Goal: Information Seeking & Learning: Learn about a topic

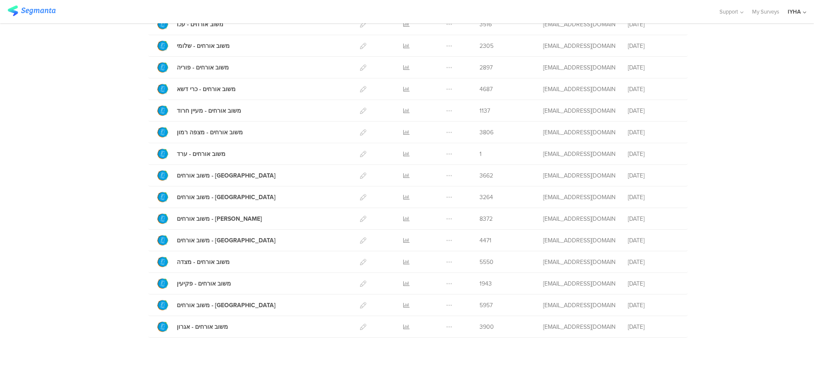
scroll to position [231, 0]
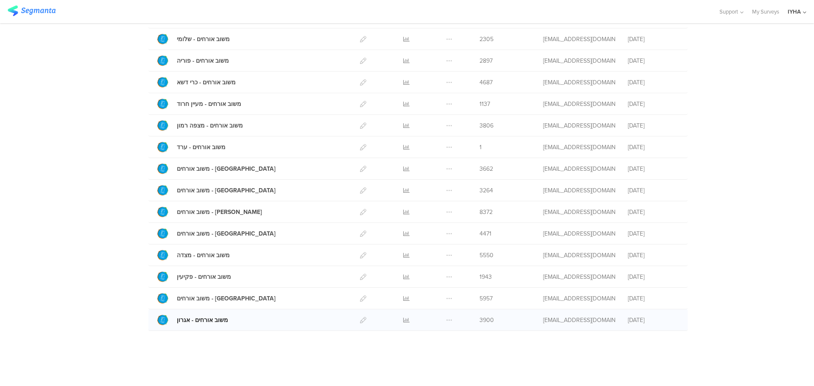
click at [197, 318] on div "משוב אורחים - אגרון" at bounding box center [202, 320] width 51 height 9
click at [403, 317] on icon at bounding box center [406, 320] width 6 height 6
click at [403, 319] on icon at bounding box center [406, 320] width 6 height 6
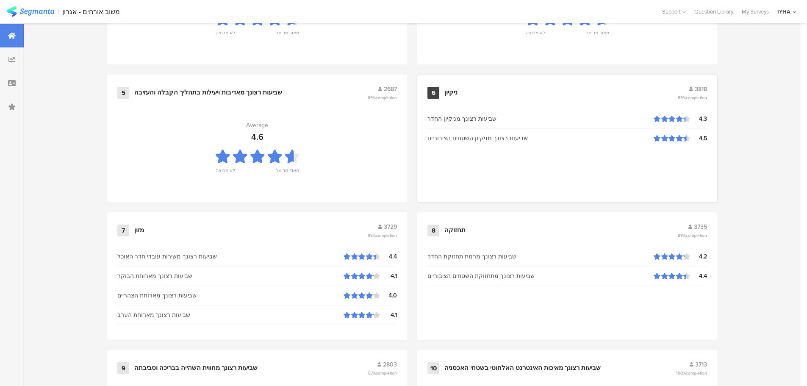
scroll to position [622, 0]
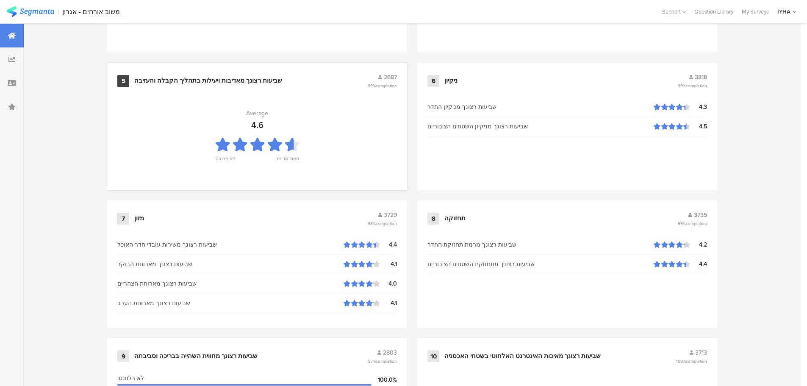
click at [201, 77] on div "שביעות רצונך מאדיבות ויעילות בתהליך הקבלה והעזיבה" at bounding box center [208, 81] width 148 height 8
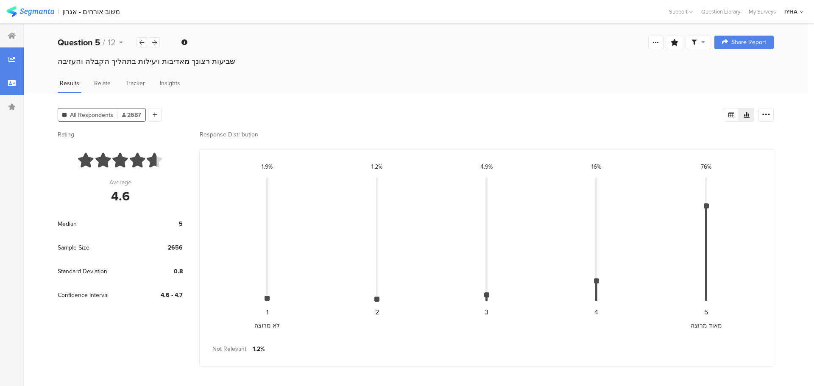
click at [14, 83] on icon at bounding box center [12, 83] width 8 height 7
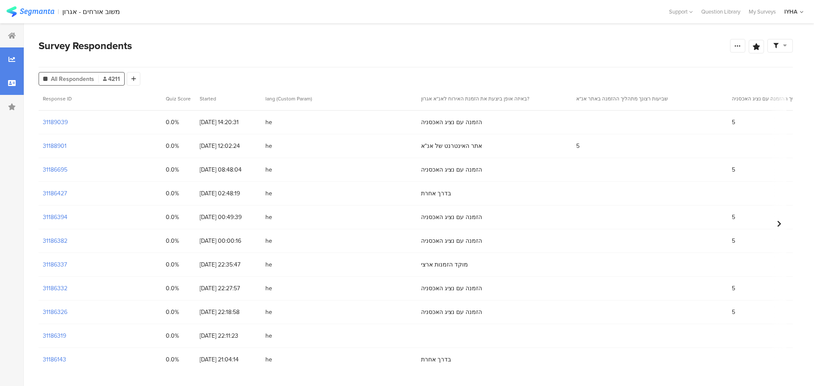
click at [8, 59] on icon at bounding box center [11, 59] width 7 height 7
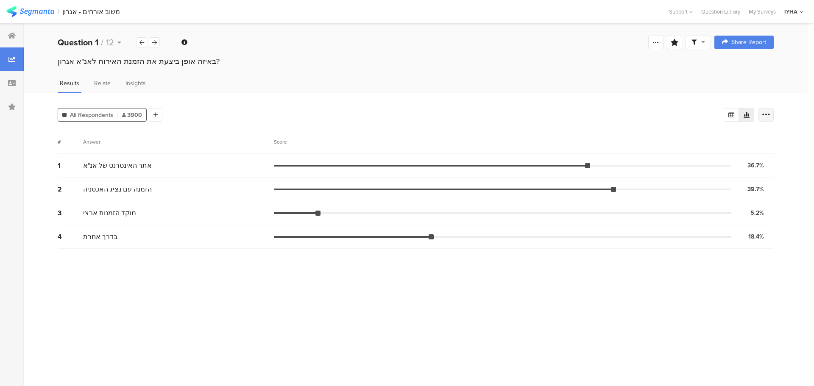
click at [768, 116] on icon at bounding box center [765, 115] width 8 height 8
click at [768, 115] on icon at bounding box center [765, 115] width 8 height 8
click at [744, 112] on icon at bounding box center [746, 114] width 7 height 7
click at [702, 42] on icon at bounding box center [703, 42] width 4 height 6
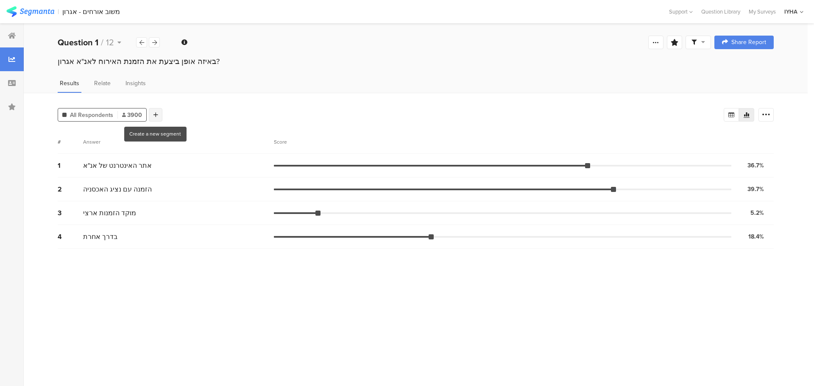
click at [154, 114] on icon at bounding box center [155, 115] width 5 height 6
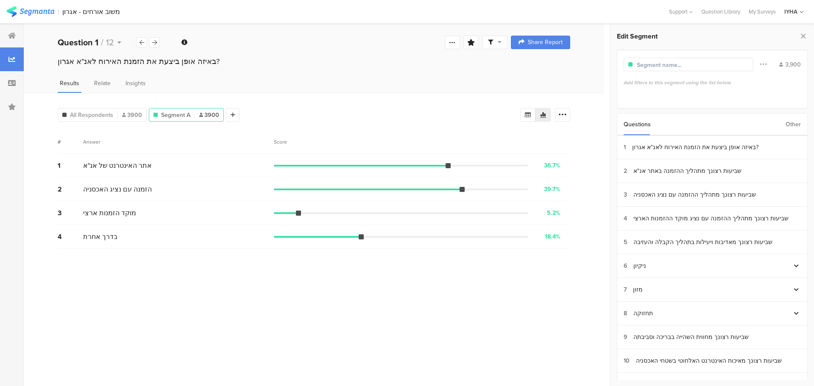
click at [791, 119] on div "Other" at bounding box center [792, 125] width 15 height 22
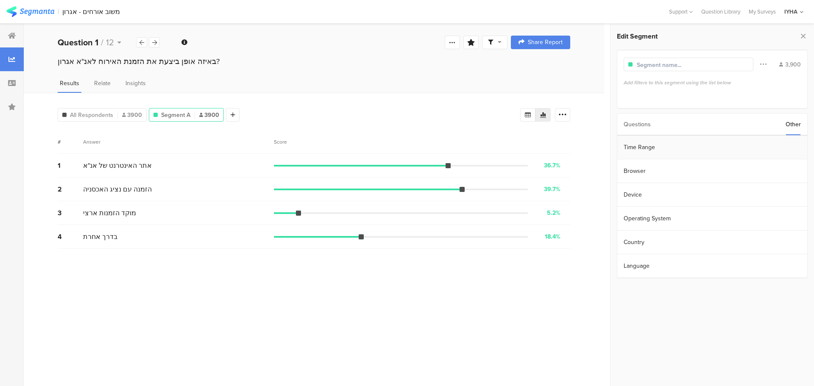
click at [647, 145] on section "Time Range" at bounding box center [712, 148] width 190 height 24
click at [723, 145] on icon at bounding box center [724, 147] width 11 height 14
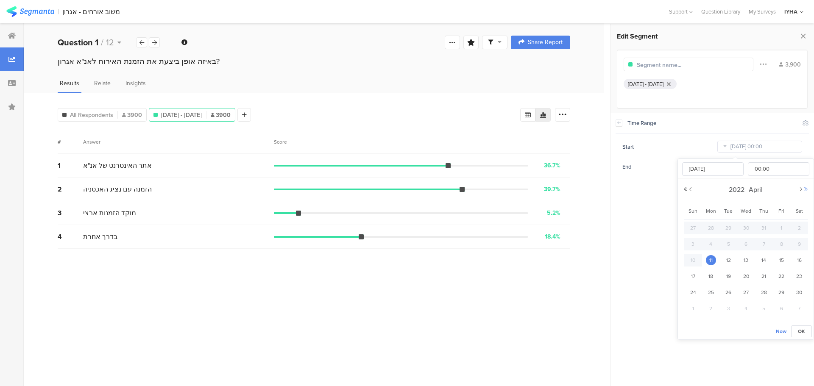
click at [805, 187] on button "Next Year" at bounding box center [805, 189] width 5 height 5
click at [798, 188] on button "Next Month" at bounding box center [800, 189] width 5 height 5
click at [798, 187] on button "Next Month" at bounding box center [800, 189] width 5 height 5
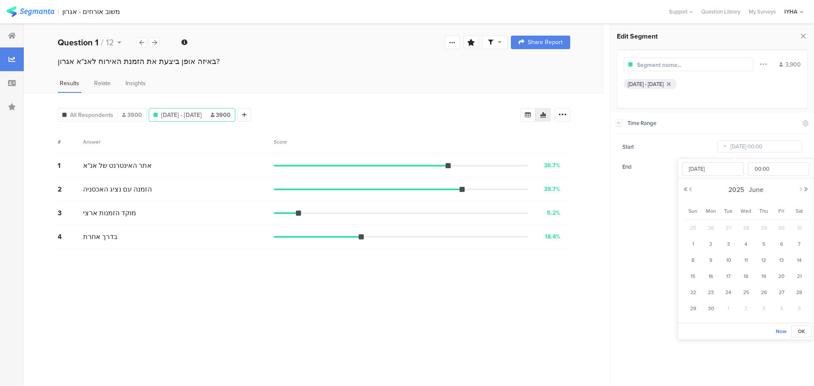
click at [798, 187] on button "Next Month" at bounding box center [800, 189] width 5 height 5
click at [783, 225] on span "1" at bounding box center [781, 228] width 10 height 10
type input "[DATE] 00:00"
type input "[DATE]"
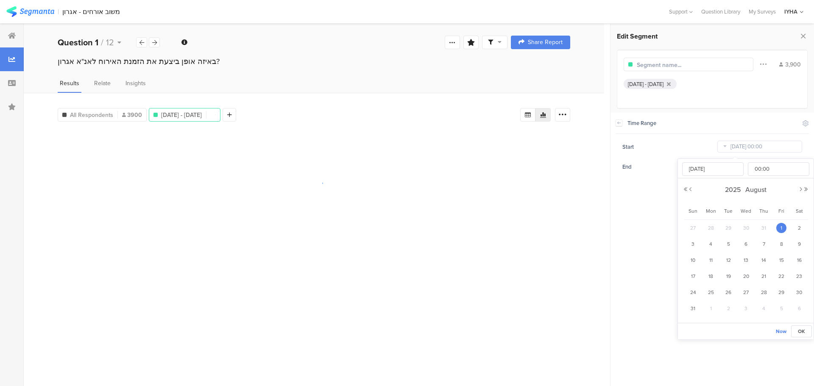
click at [636, 221] on section "Time Range Include Respondents Start [DATE] 00:00 End [DATE] 23:59" at bounding box center [711, 249] width 203 height 273
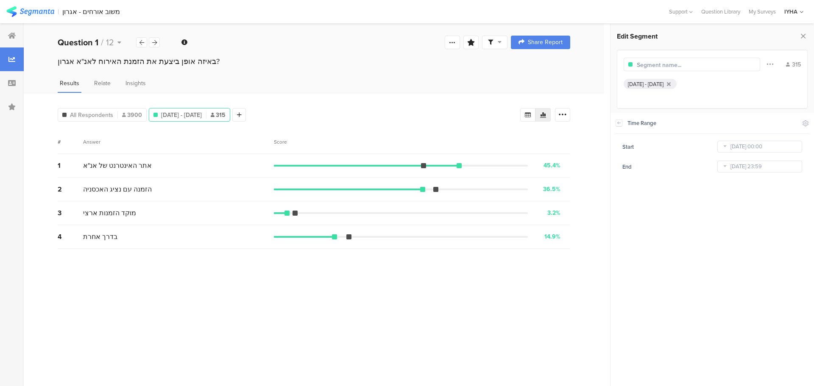
click at [724, 166] on icon at bounding box center [724, 167] width 11 height 14
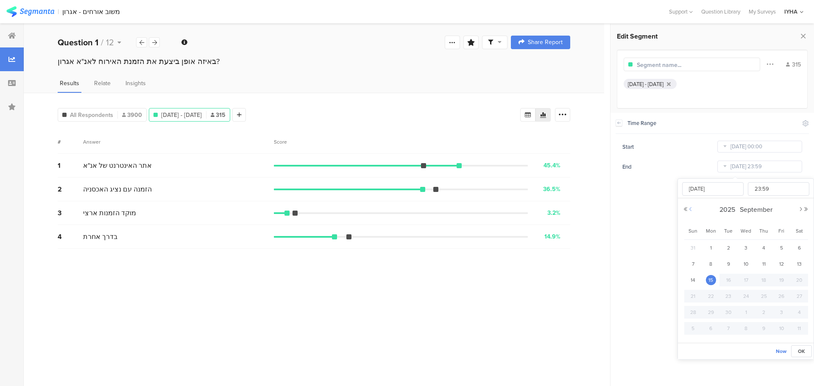
click at [691, 208] on button "Previous Month" at bounding box center [690, 209] width 5 height 5
click at [694, 324] on span "31" at bounding box center [693, 328] width 10 height 10
type input "[DATE] 23:59"
type input "[DATE]"
click at [639, 278] on section "Time Range Include Respondents Start Aug 01 2025 00:00 End Aug 31 2025 23:59" at bounding box center [711, 249] width 203 height 273
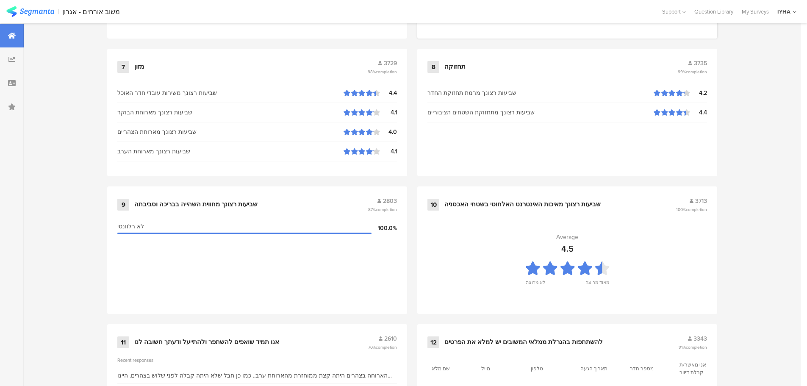
scroll to position [777, 0]
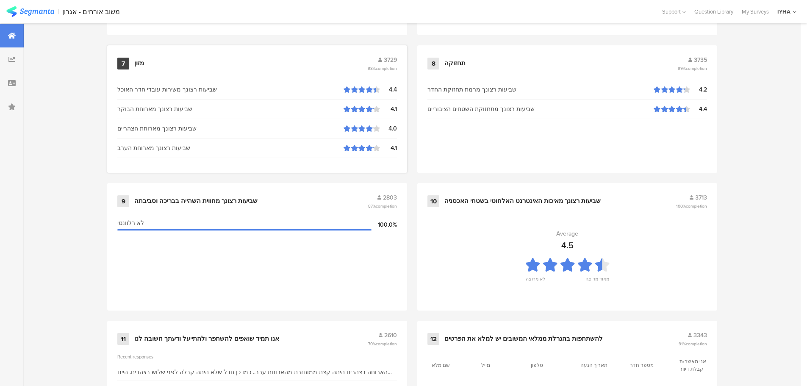
click at [139, 61] on div "מזון" at bounding box center [139, 63] width 10 height 8
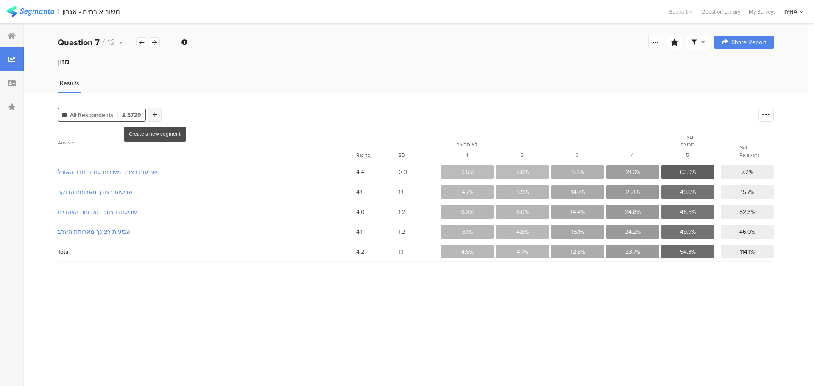
click at [155, 114] on icon at bounding box center [155, 115] width 5 height 6
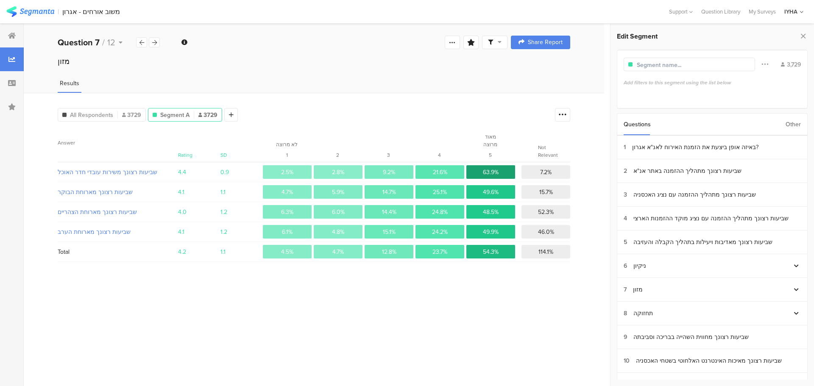
click at [791, 125] on div "Other" at bounding box center [792, 125] width 15 height 22
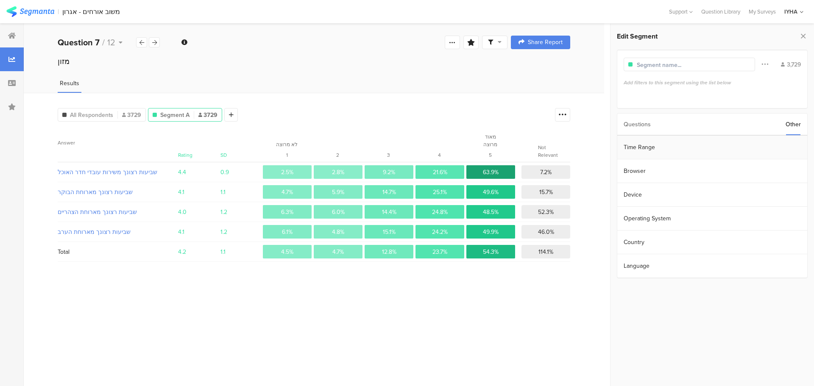
click at [637, 144] on section "Time Range" at bounding box center [712, 148] width 190 height 24
click at [722, 144] on icon at bounding box center [724, 147] width 11 height 14
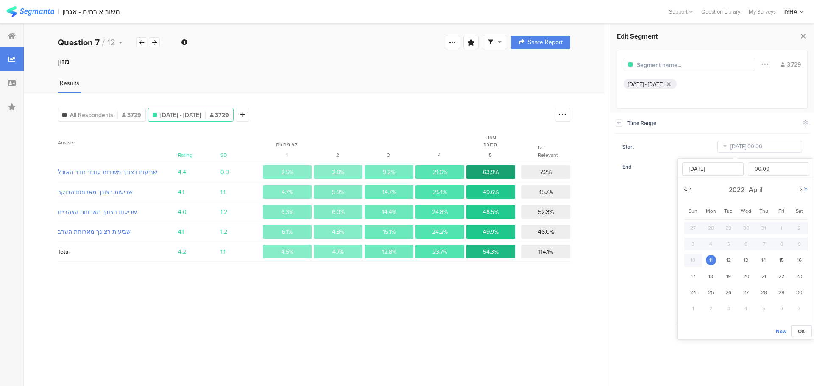
click at [805, 188] on button "Next Year" at bounding box center [805, 189] width 5 height 5
click at [798, 188] on button "Next Month" at bounding box center [800, 189] width 5 height 5
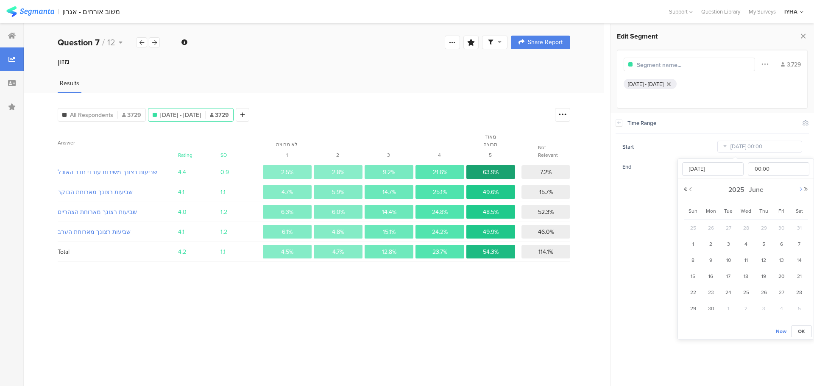
click at [798, 188] on button "Next Month" at bounding box center [800, 189] width 5 height 5
click at [779, 226] on span "1" at bounding box center [781, 228] width 10 height 10
type input "[DATE] 00:00"
type input "[DATE]"
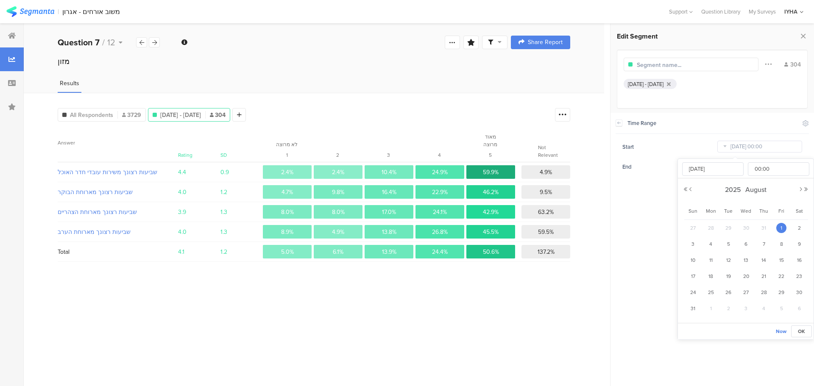
click at [640, 211] on section "Time Range Include Respondents Start [DATE] 00:00 End [DATE] 23:59" at bounding box center [711, 249] width 203 height 273
click at [726, 166] on icon at bounding box center [724, 167] width 11 height 14
click at [689, 208] on button "Previous Month" at bounding box center [690, 209] width 5 height 5
click at [691, 327] on span "31" at bounding box center [693, 328] width 10 height 10
type input "[DATE] 23:59"
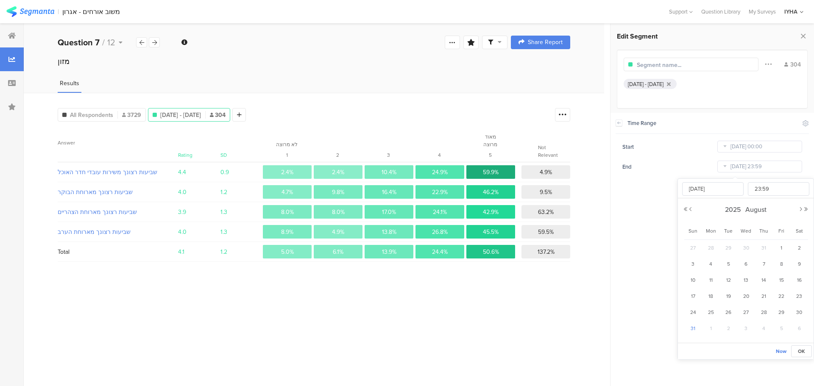
type input "[DATE]"
click at [119, 169] on span "שביעות רצונך משירות עובדי חדר האוכל" at bounding box center [112, 172] width 109 height 9
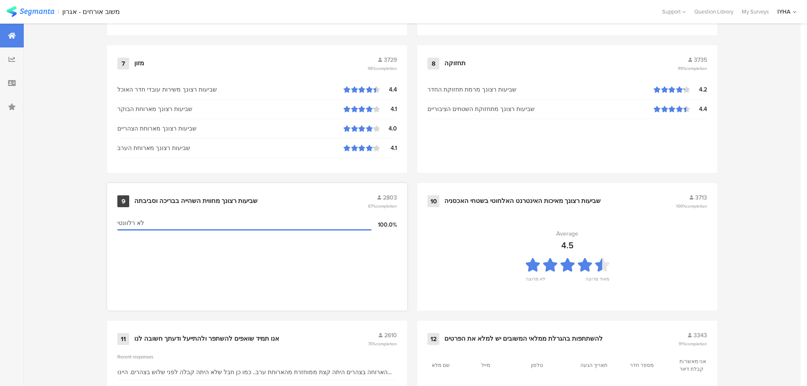
scroll to position [857, 0]
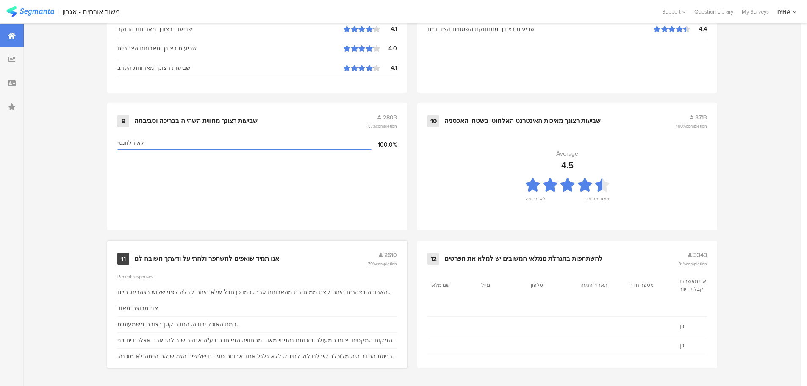
click at [177, 255] on div "אנו תמיד שואפים להשתפר ולהתייעל ודעתך חשובה לנו" at bounding box center [206, 259] width 145 height 8
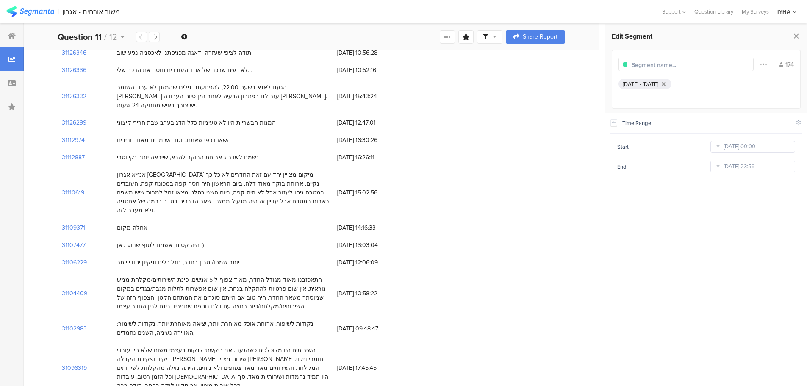
scroll to position [777, 0]
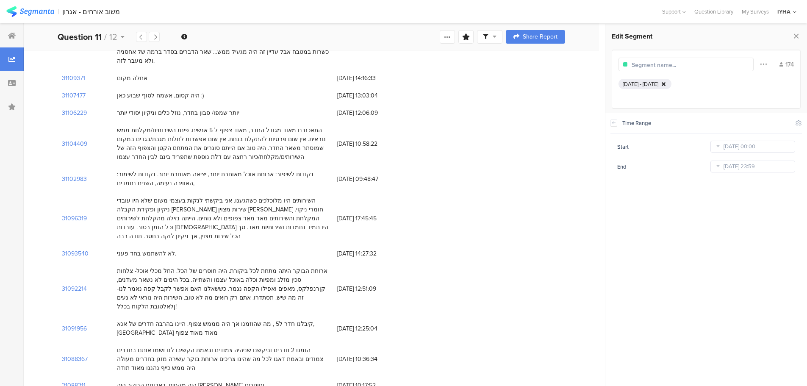
click at [666, 83] on icon at bounding box center [664, 84] width 4 height 6
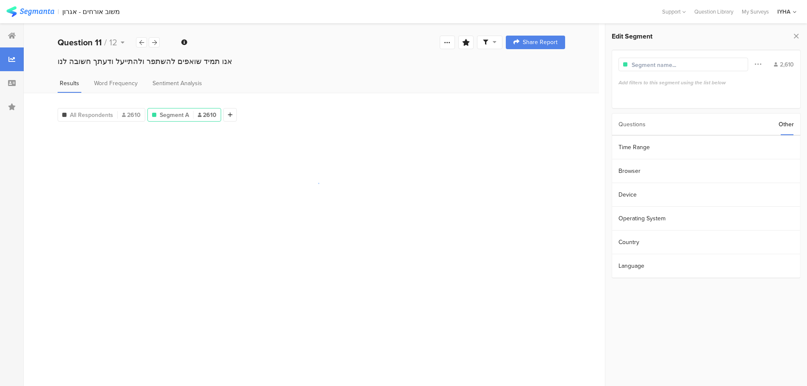
scroll to position [0, 0]
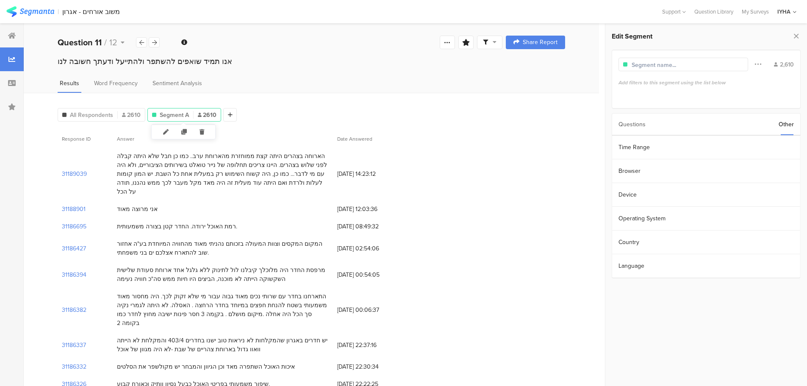
click at [201, 130] on icon at bounding box center [201, 132] width 17 height 14
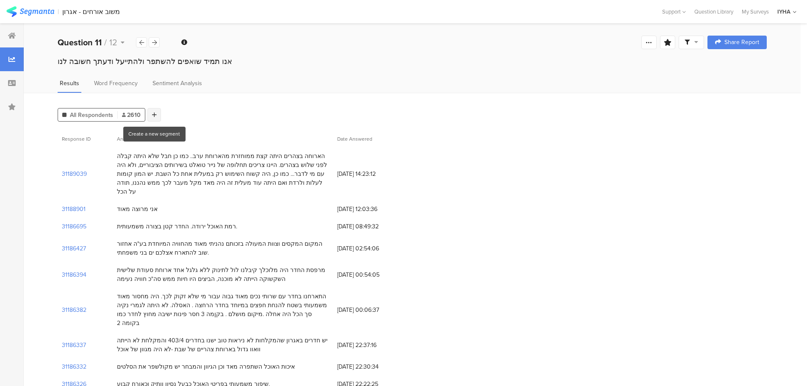
click at [153, 114] on icon at bounding box center [154, 115] width 5 height 6
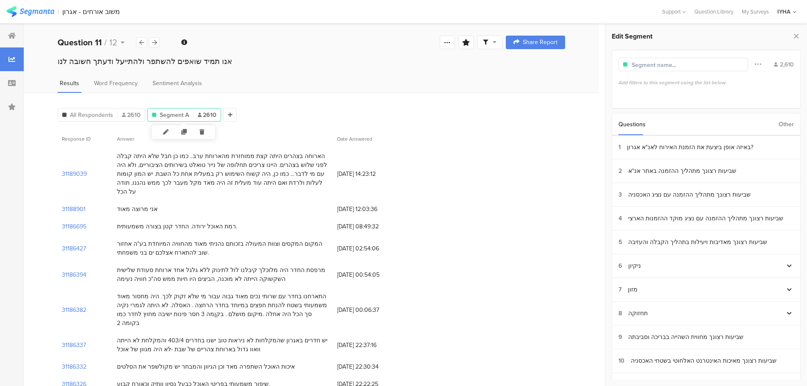
click at [202, 131] on icon at bounding box center [201, 132] width 17 height 14
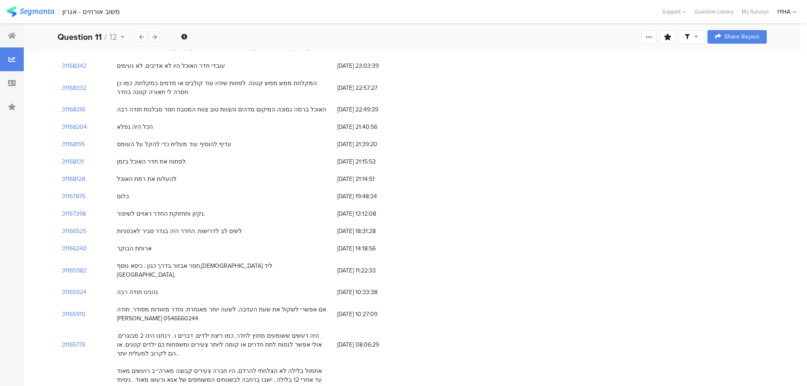
scroll to position [777, 0]
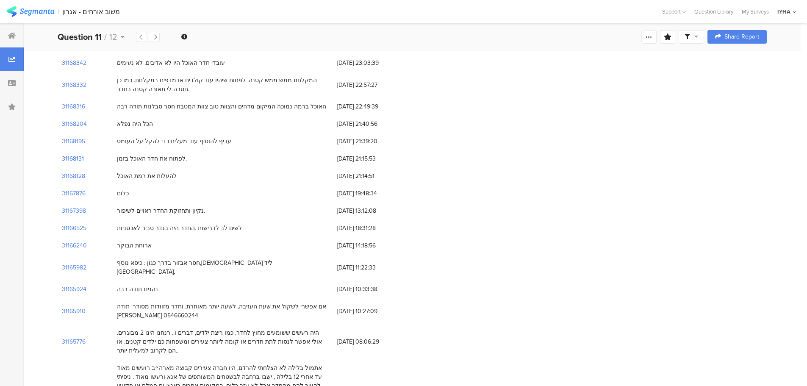
click at [73, 154] on section "31168131" at bounding box center [73, 158] width 22 height 9
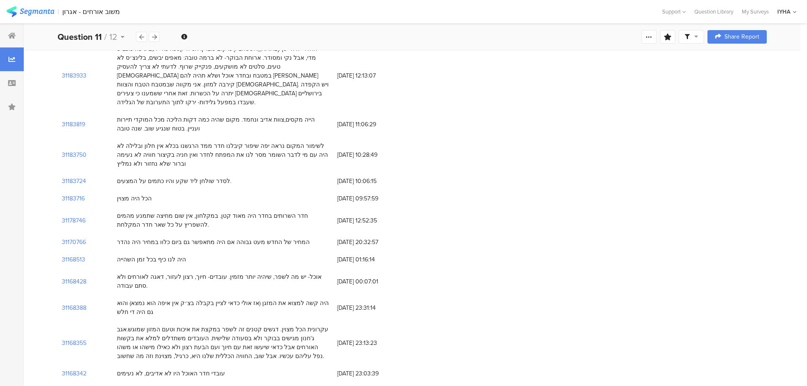
scroll to position [622, 0]
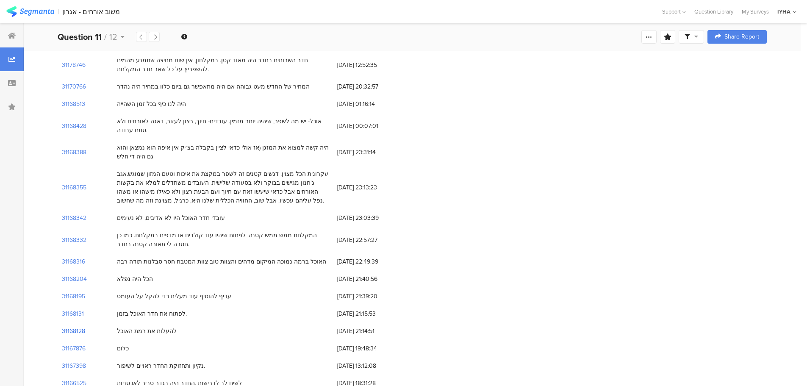
click at [73, 327] on section "31168128" at bounding box center [73, 331] width 23 height 9
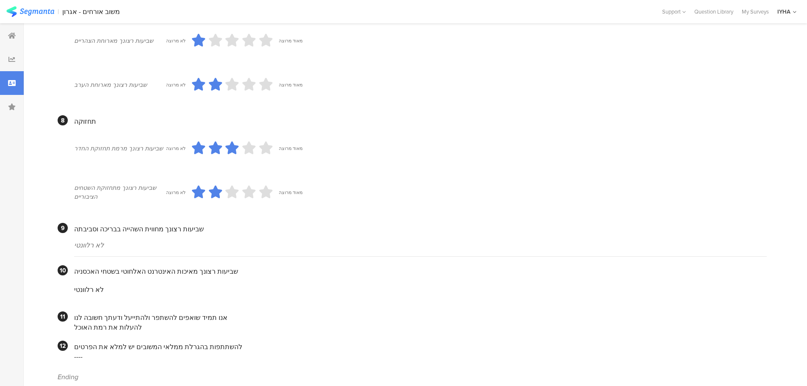
scroll to position [650, 0]
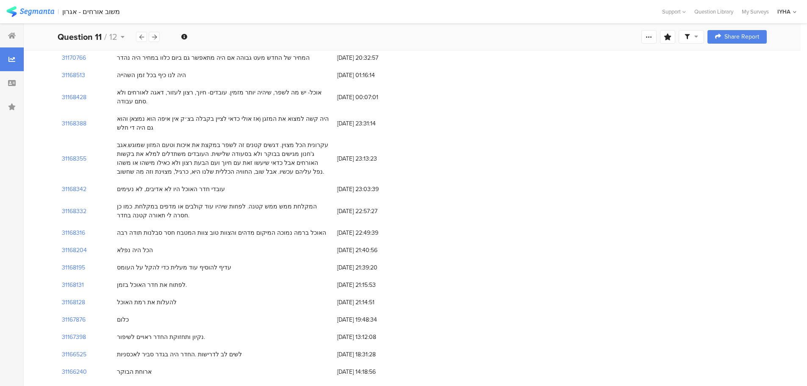
scroll to position [622, 0]
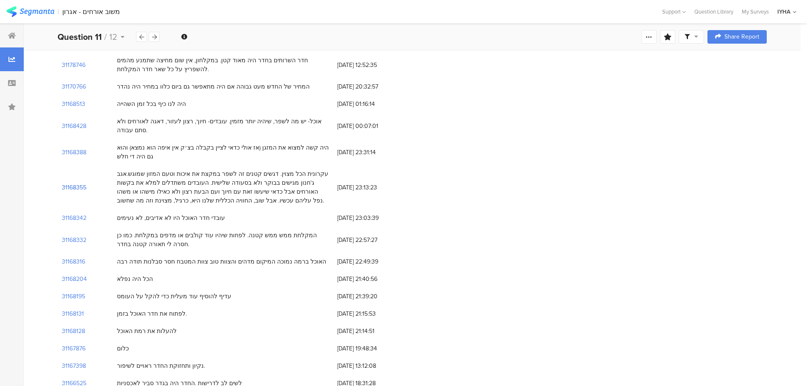
click at [77, 183] on section "31168355" at bounding box center [74, 187] width 25 height 9
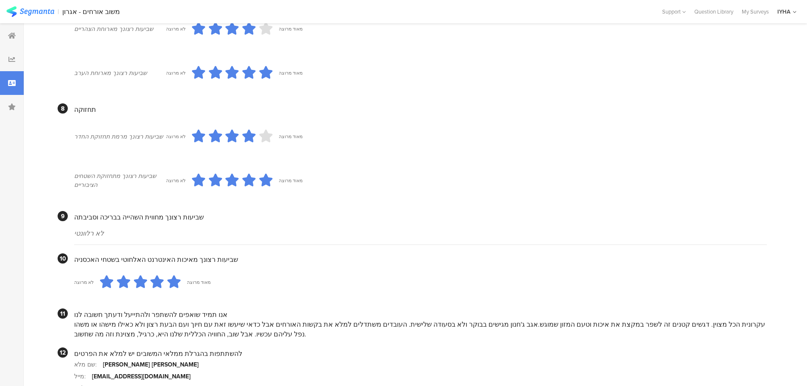
scroll to position [742, 0]
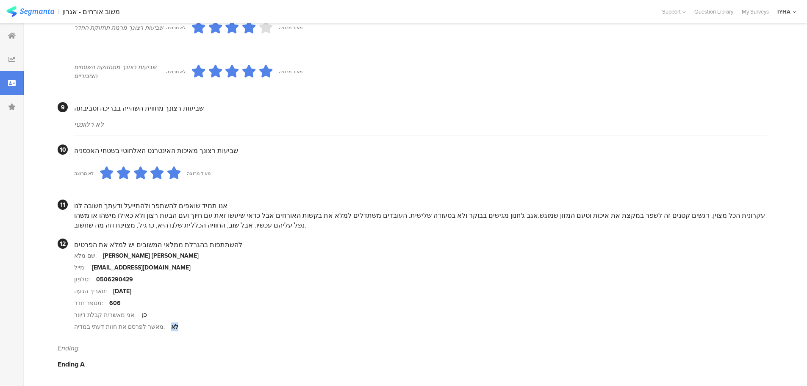
drag, startPoint x: 171, startPoint y: 325, endPoint x: 161, endPoint y: 329, distance: 10.1
click at [161, 329] on section "מאשר לפרסם את חוות דעתי במדיה: לא" at bounding box center [420, 327] width 693 height 12
click at [280, 309] on section "אני מאשר/ת קבלת דיוור: כן" at bounding box center [420, 315] width 693 height 12
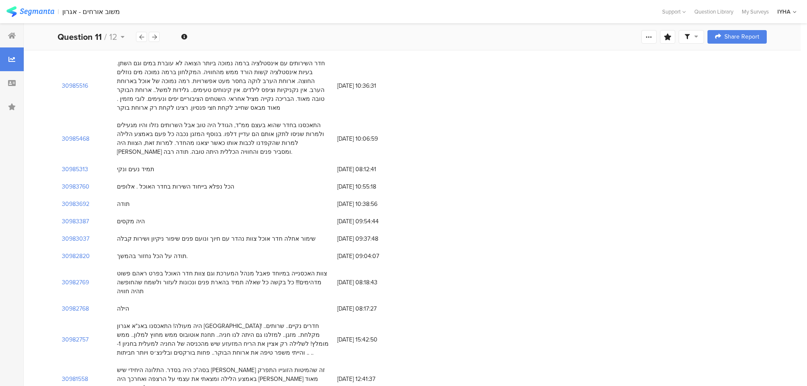
scroll to position [4736, 0]
click at [9, 80] on icon at bounding box center [12, 83] width 8 height 7
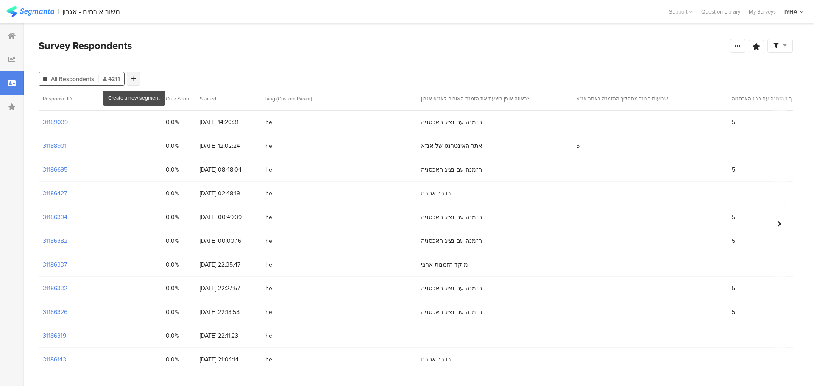
click at [133, 75] on div at bounding box center [134, 79] width 14 height 14
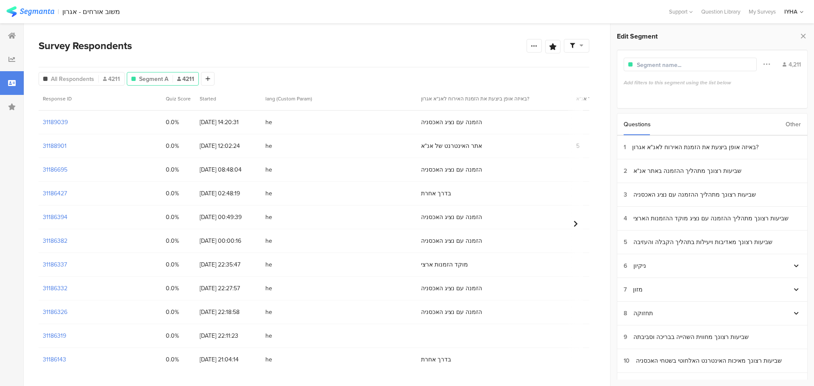
click at [653, 64] on input "text" at bounding box center [673, 65] width 74 height 9
type input "f"
type input "[PERSON_NAME]"
click at [800, 32] on icon at bounding box center [802, 36] width 9 height 12
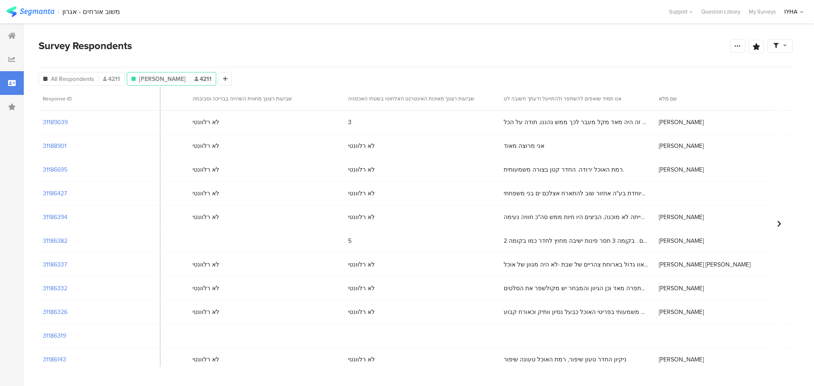
scroll to position [0, 2268]
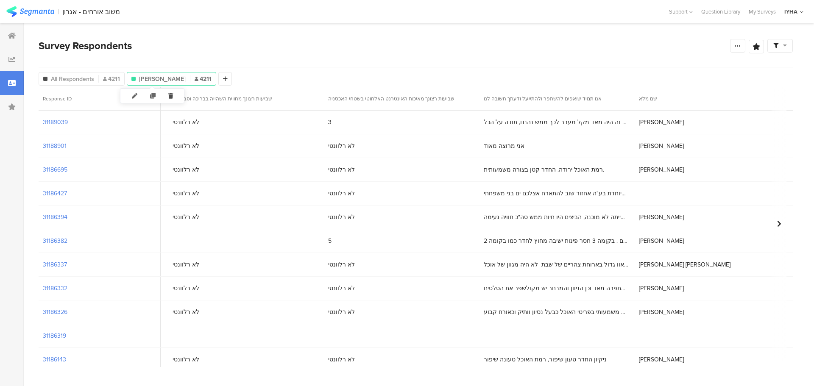
click at [171, 92] on icon at bounding box center [170, 96] width 17 height 14
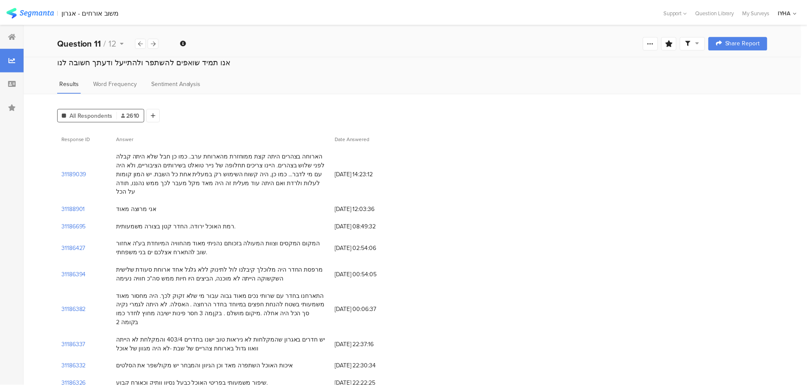
scroll to position [4736, 0]
